Goal: Obtain resource: Download file/media

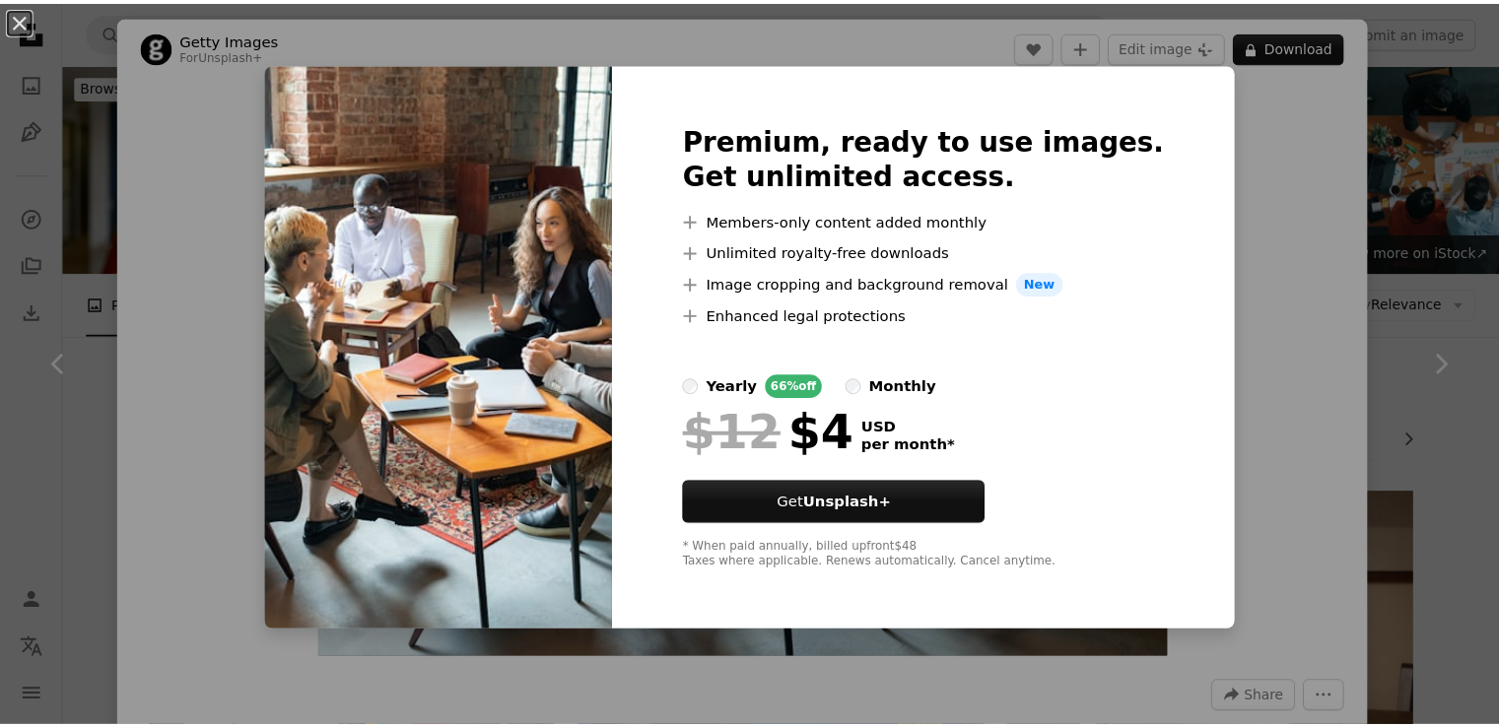
scroll to position [2069, 0]
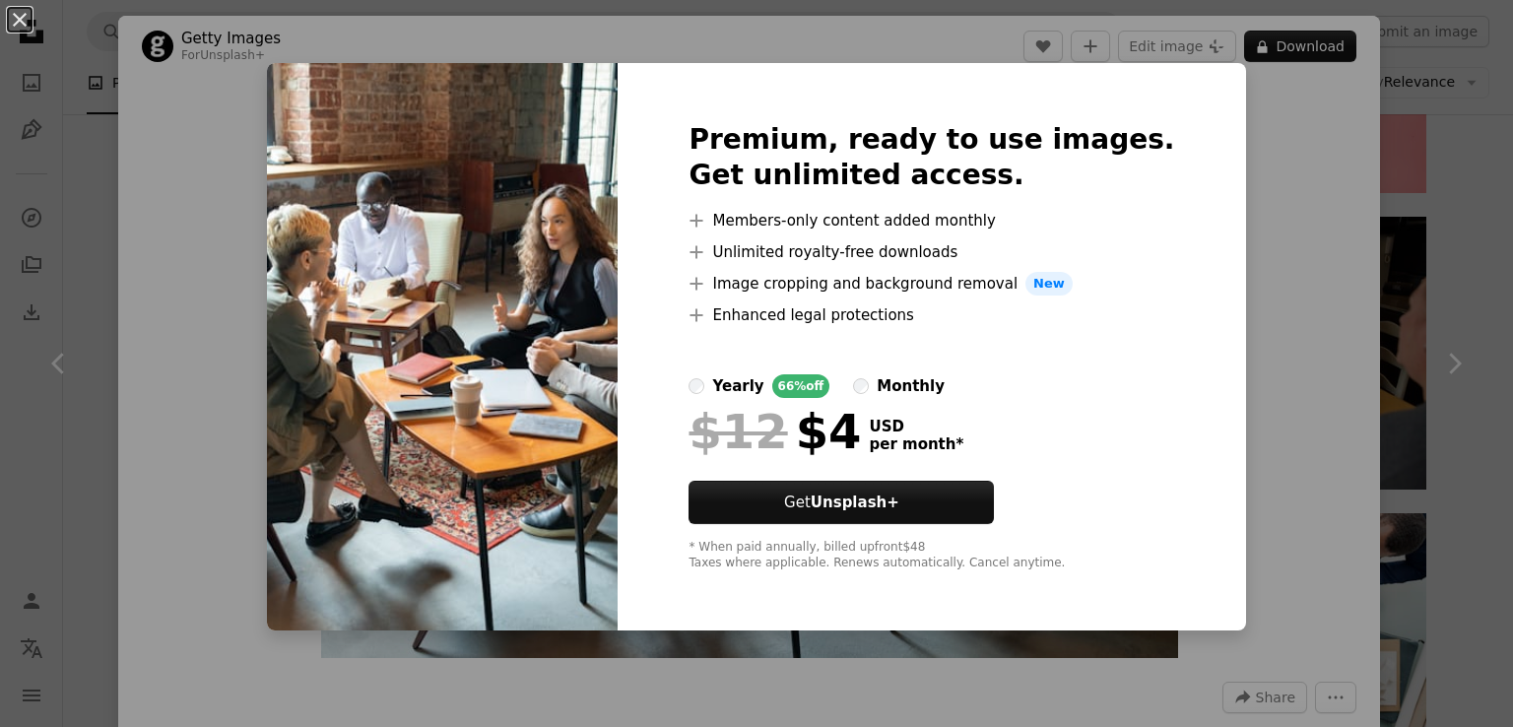
click at [1277, 224] on div "An X shape Premium, ready to use images. Get unlimited access. A plus sign Memb…" at bounding box center [756, 363] width 1513 height 727
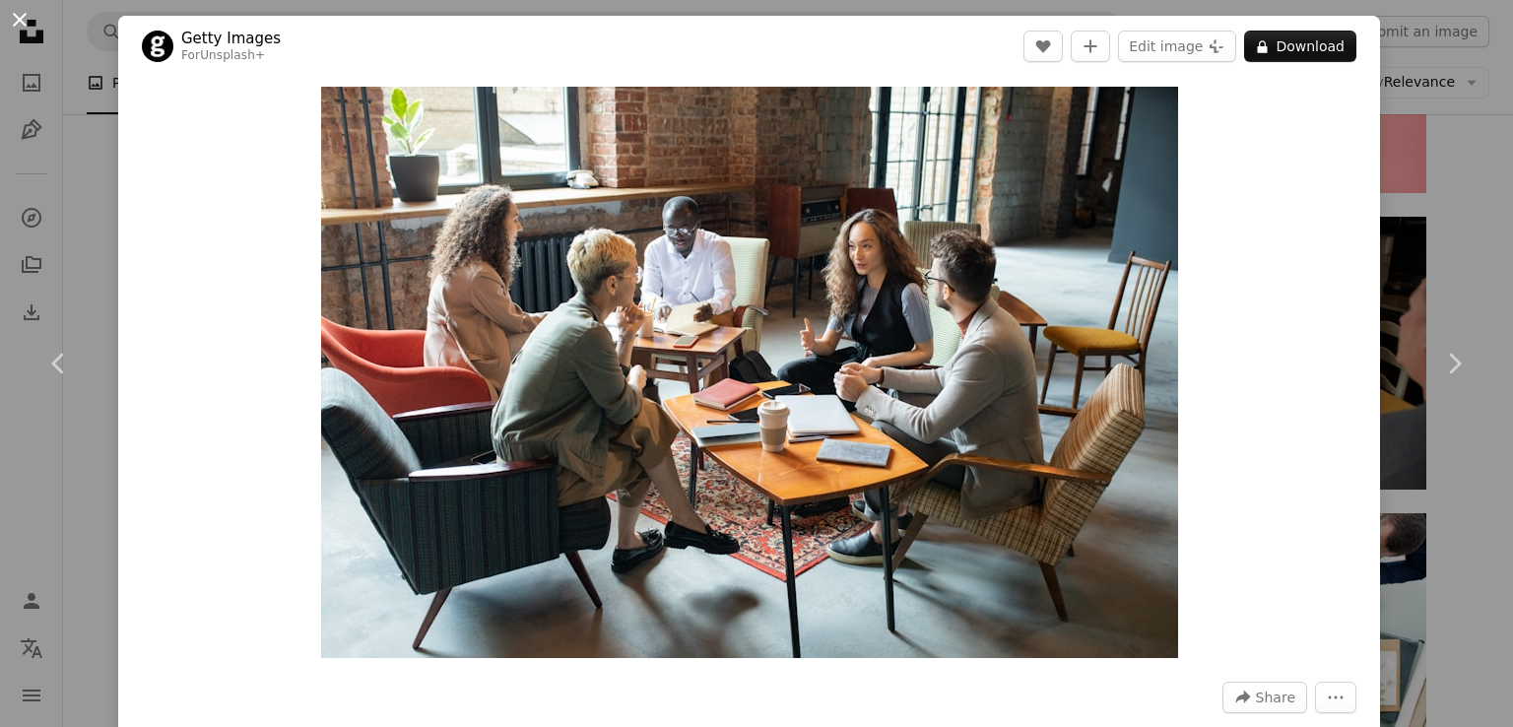
click at [20, 21] on button "An X shape" at bounding box center [20, 20] width 24 height 24
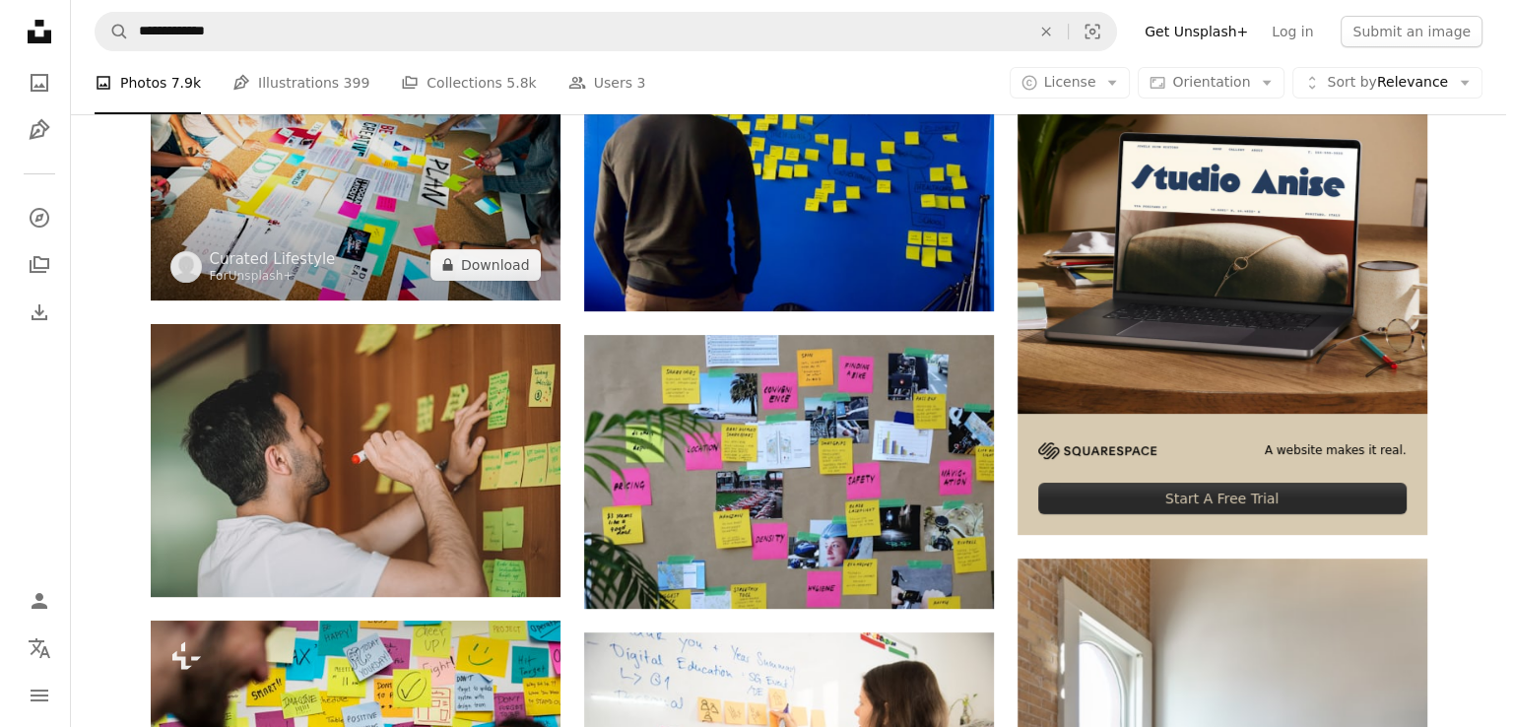
scroll to position [493, 0]
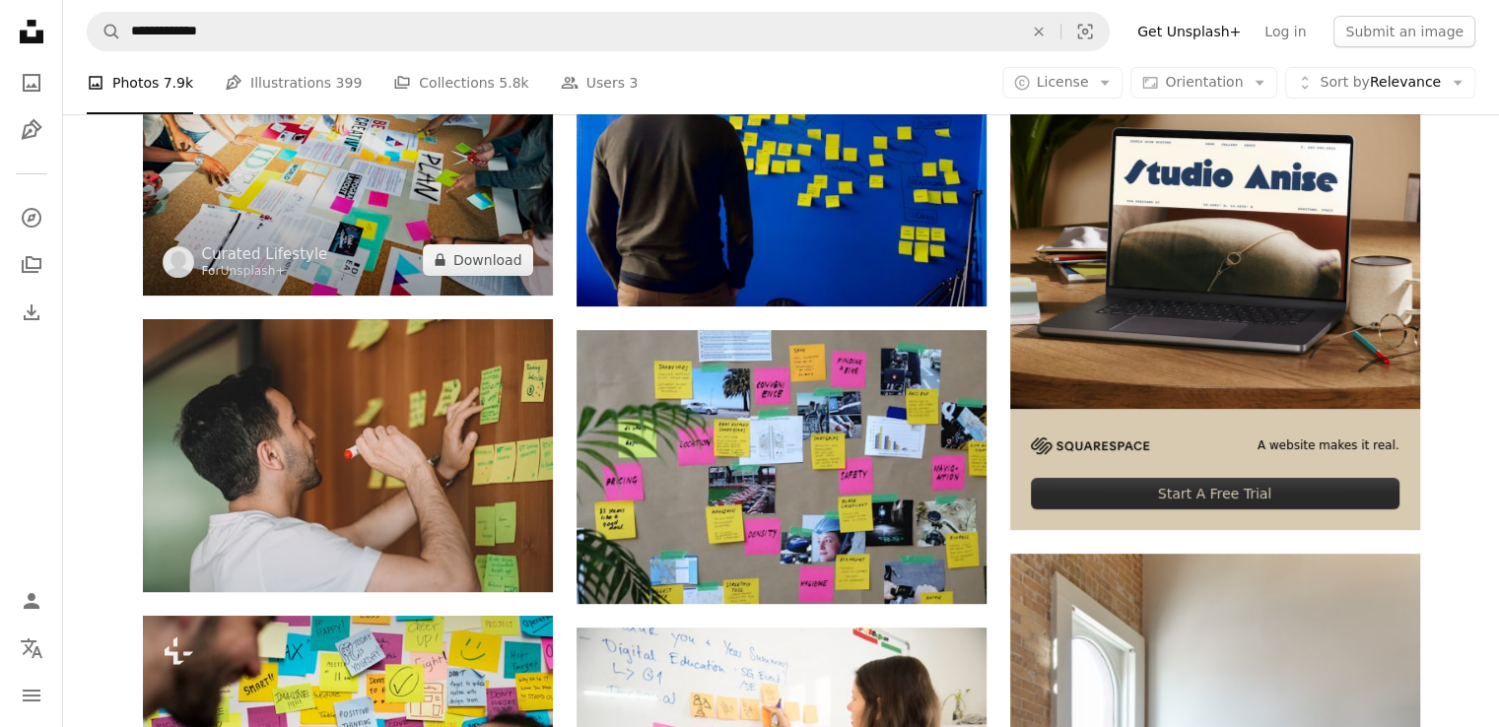
click at [322, 174] on img at bounding box center [348, 147] width 410 height 296
